Goal: Find specific page/section: Find specific page/section

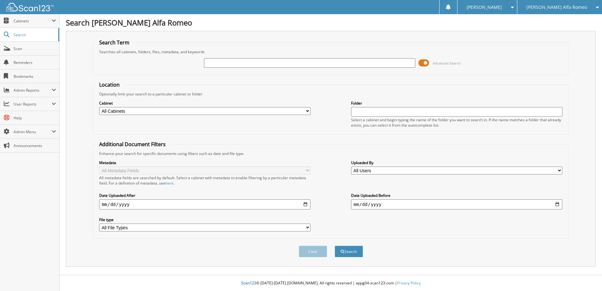
click at [220, 61] on input "text" at bounding box center [309, 62] width 211 height 9
click at [24, 21] on span "Cabinets" at bounding box center [33, 20] width 38 height 5
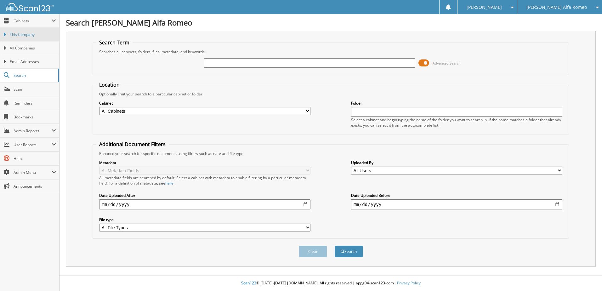
click at [28, 33] on span "This Company" at bounding box center [33, 35] width 46 height 6
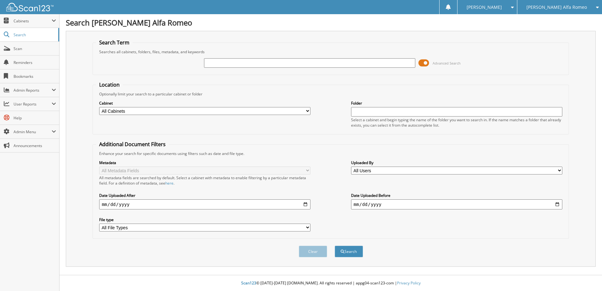
click at [241, 61] on input "text" at bounding box center [309, 62] width 211 height 9
type input "11054"
click at [422, 61] on span at bounding box center [423, 62] width 11 height 9
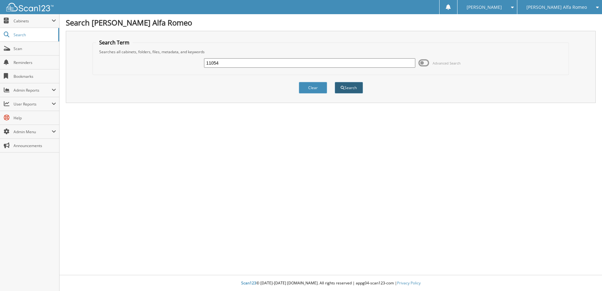
click at [355, 88] on button "Search" at bounding box center [349, 88] width 28 height 12
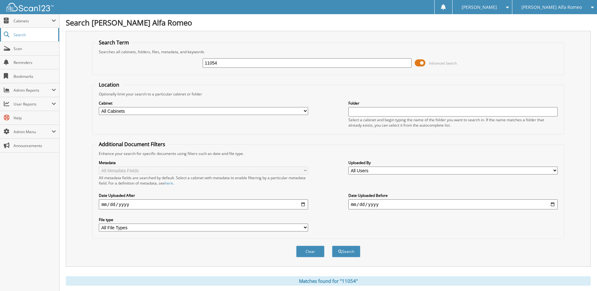
click at [21, 34] on span "Search" at bounding box center [35, 34] width 42 height 5
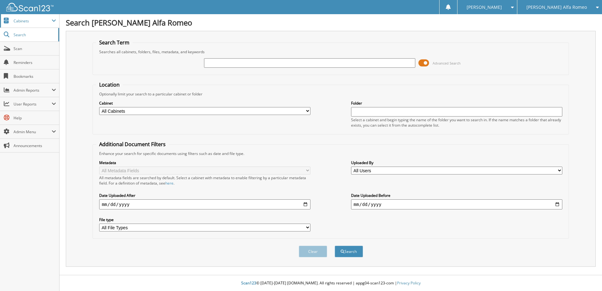
click at [22, 23] on span "Cabinets" at bounding box center [29, 21] width 59 height 14
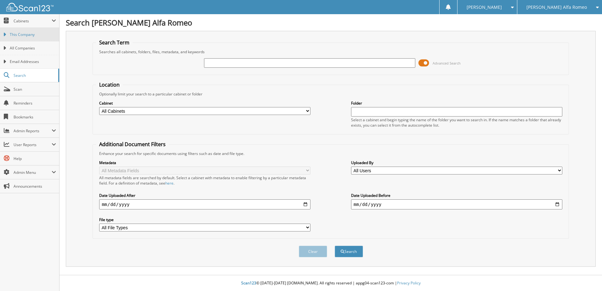
click at [21, 35] on span "This Company" at bounding box center [33, 35] width 46 height 6
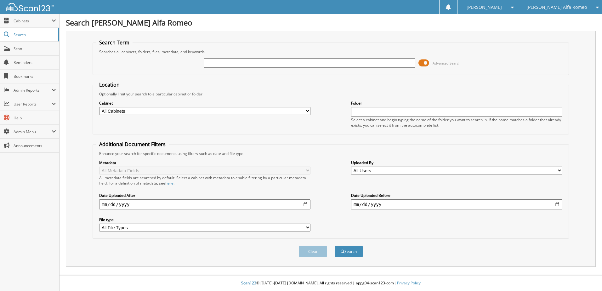
click at [218, 65] on input "text" at bounding box center [309, 62] width 211 height 9
type input "11054"
click at [351, 252] on button "Search" at bounding box center [349, 252] width 28 height 12
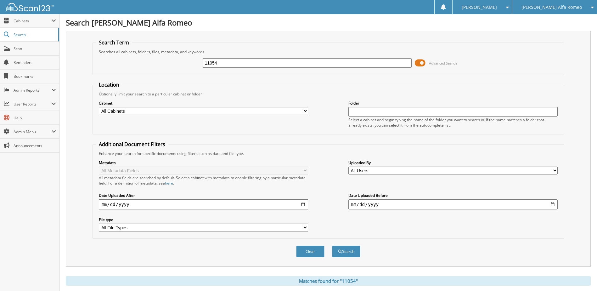
click at [423, 62] on span at bounding box center [420, 62] width 11 height 9
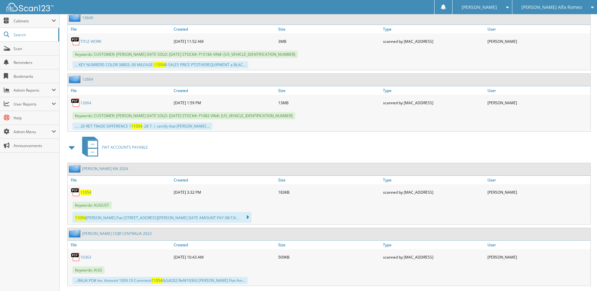
scroll to position [504, 0]
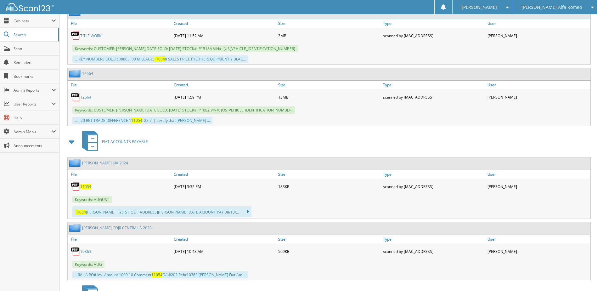
click at [86, 187] on span "11054" at bounding box center [85, 186] width 11 height 5
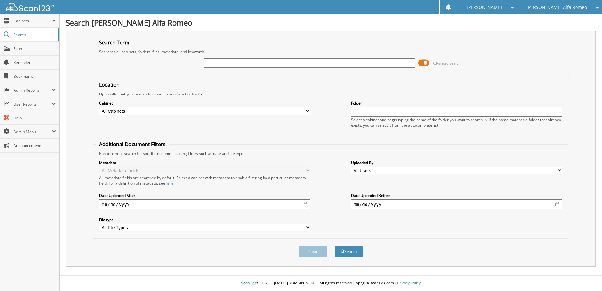
click at [220, 62] on input "text" at bounding box center [309, 62] width 211 height 9
type input "[PERSON_NAME]"
click at [358, 253] on button "Search" at bounding box center [349, 252] width 28 height 12
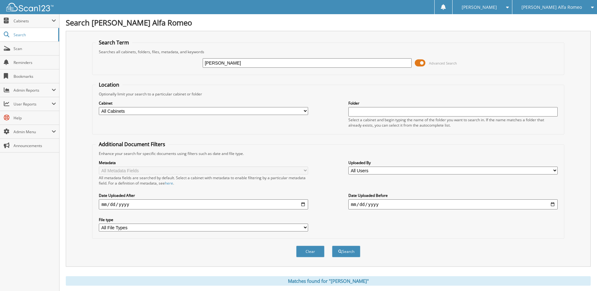
click at [420, 63] on span at bounding box center [420, 62] width 11 height 9
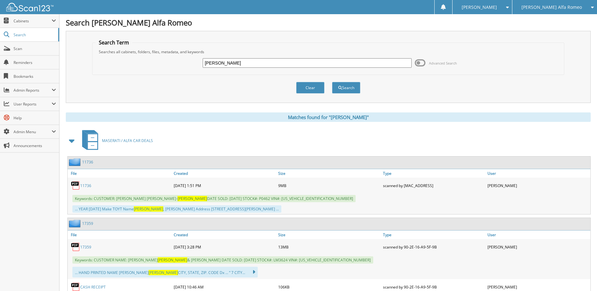
click at [85, 161] on link "11736" at bounding box center [87, 161] width 11 height 5
